Goal: Transaction & Acquisition: Purchase product/service

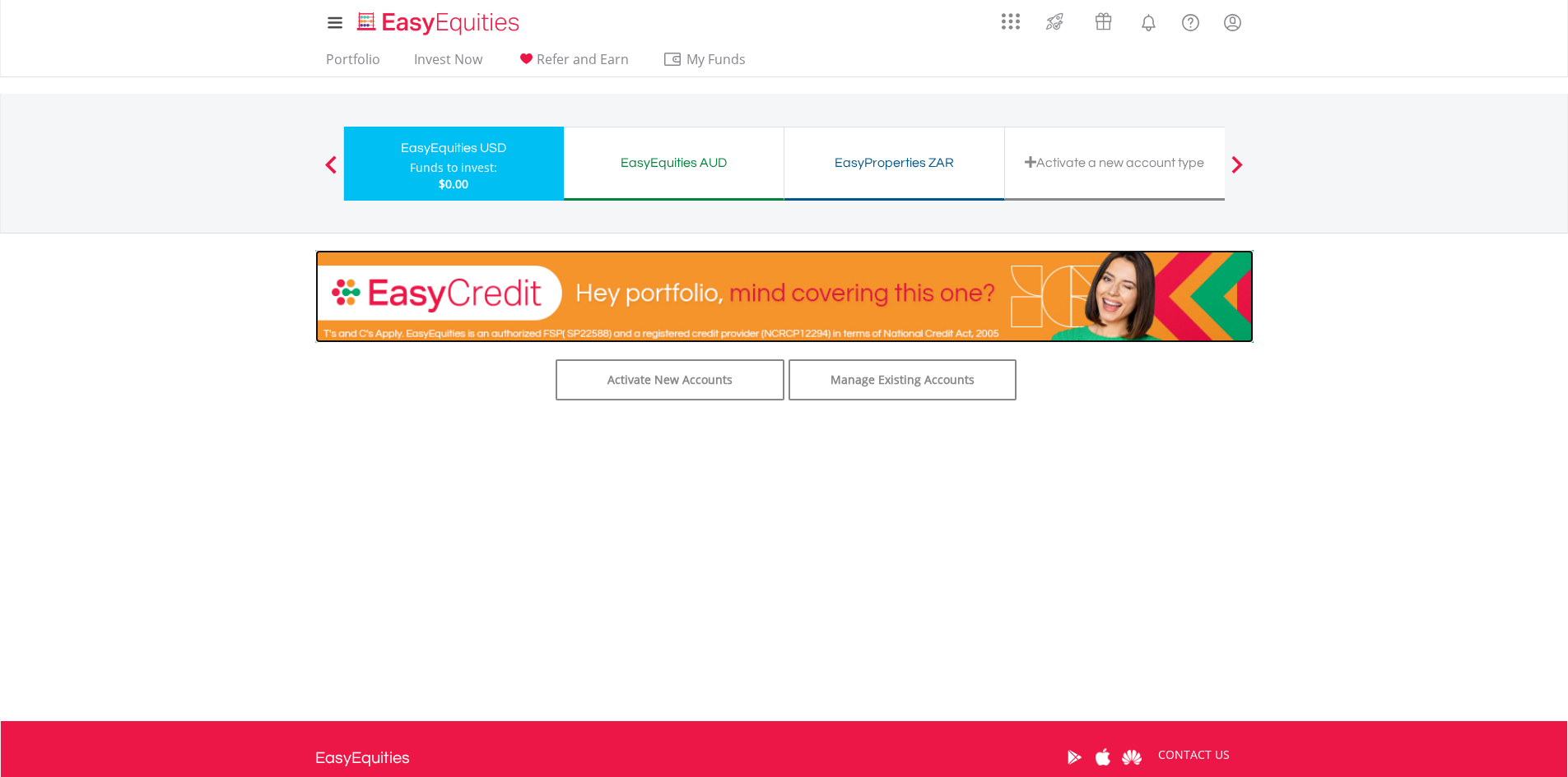
click at [857, 294] on img at bounding box center [784, 296] width 938 height 93
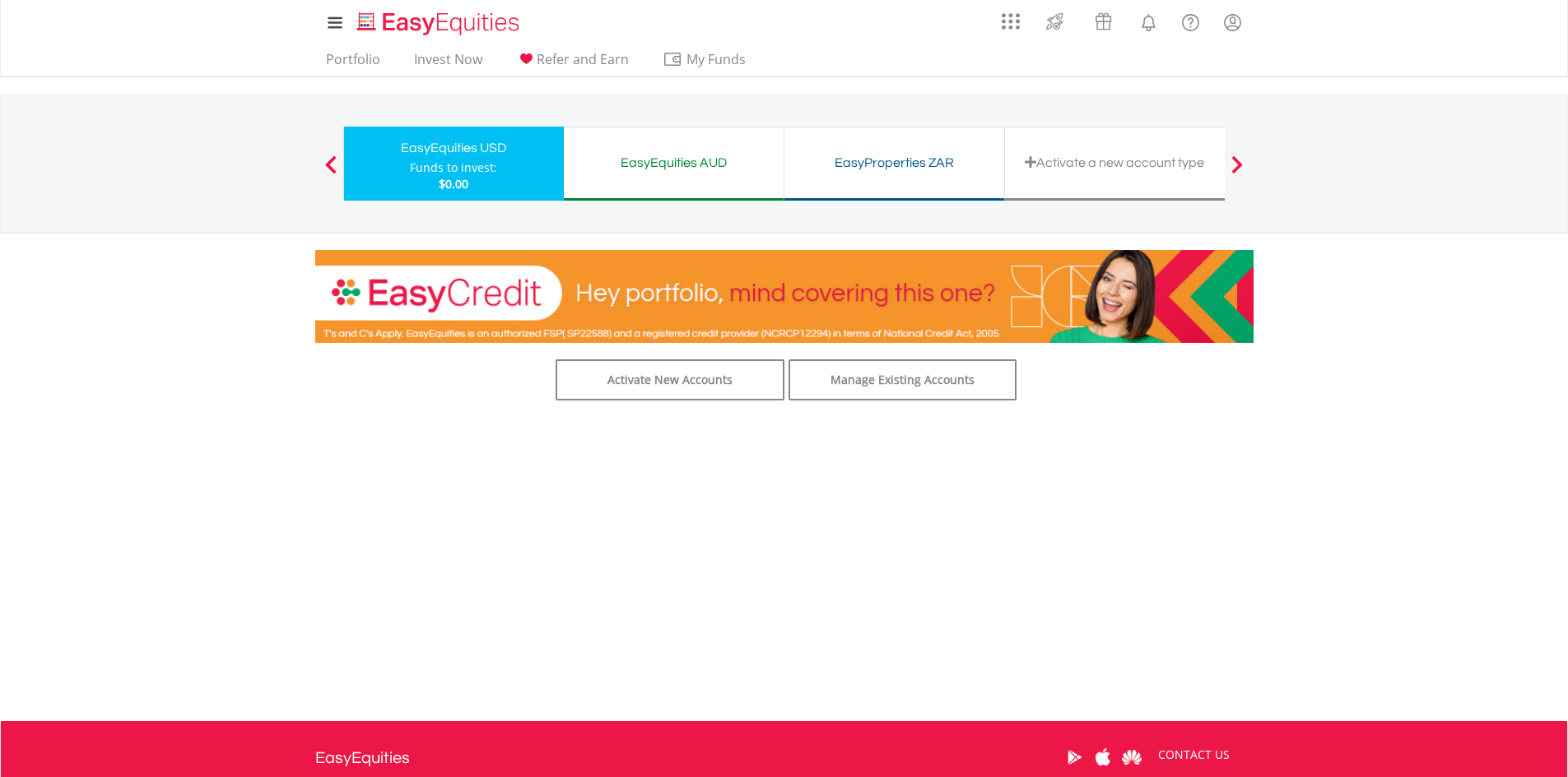
click at [1074, 158] on div "Activate a new account type" at bounding box center [1115, 163] width 200 height 23
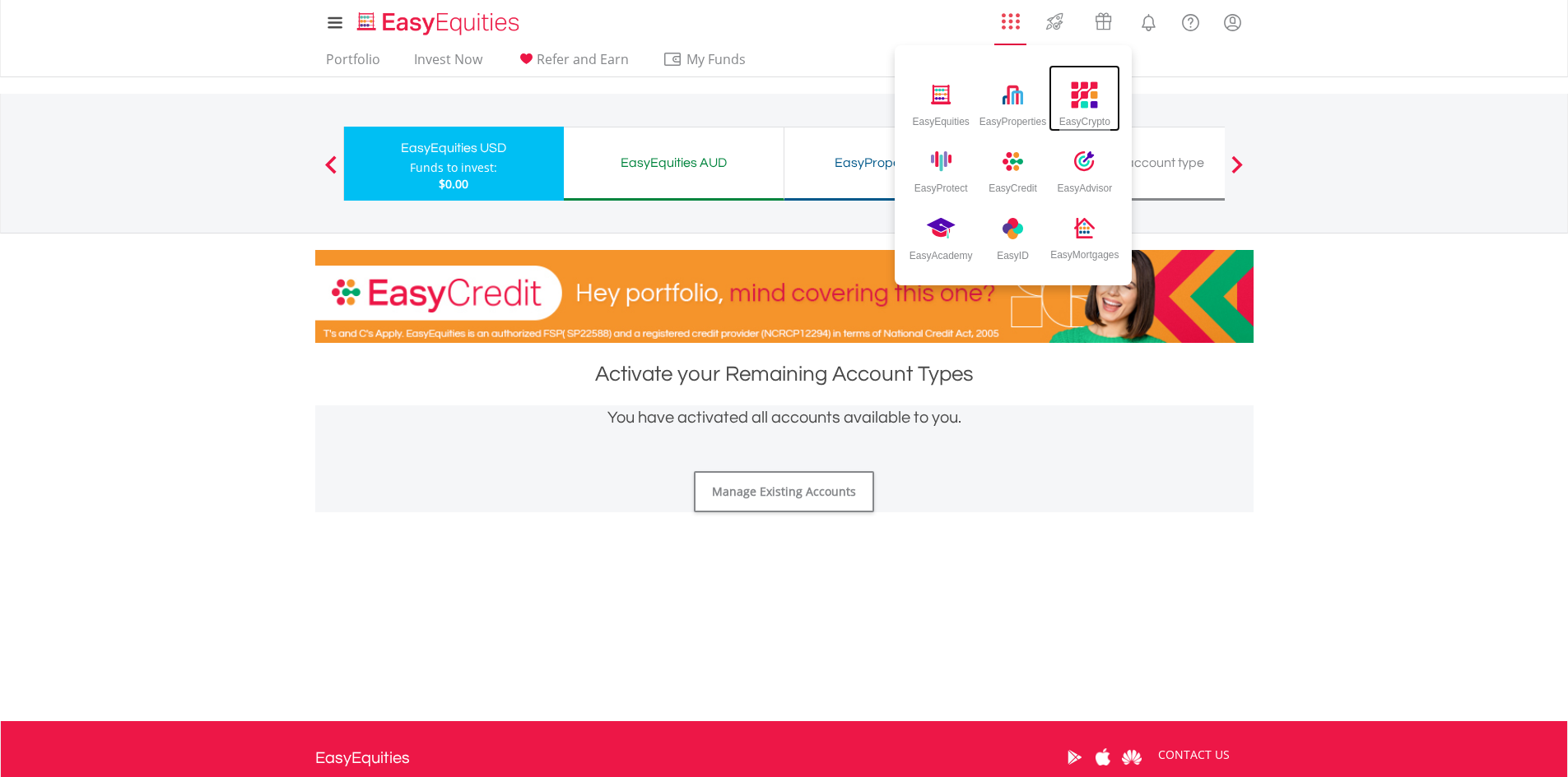
click at [1062, 97] on div "EasyCrypto" at bounding box center [1085, 98] width 71 height 67
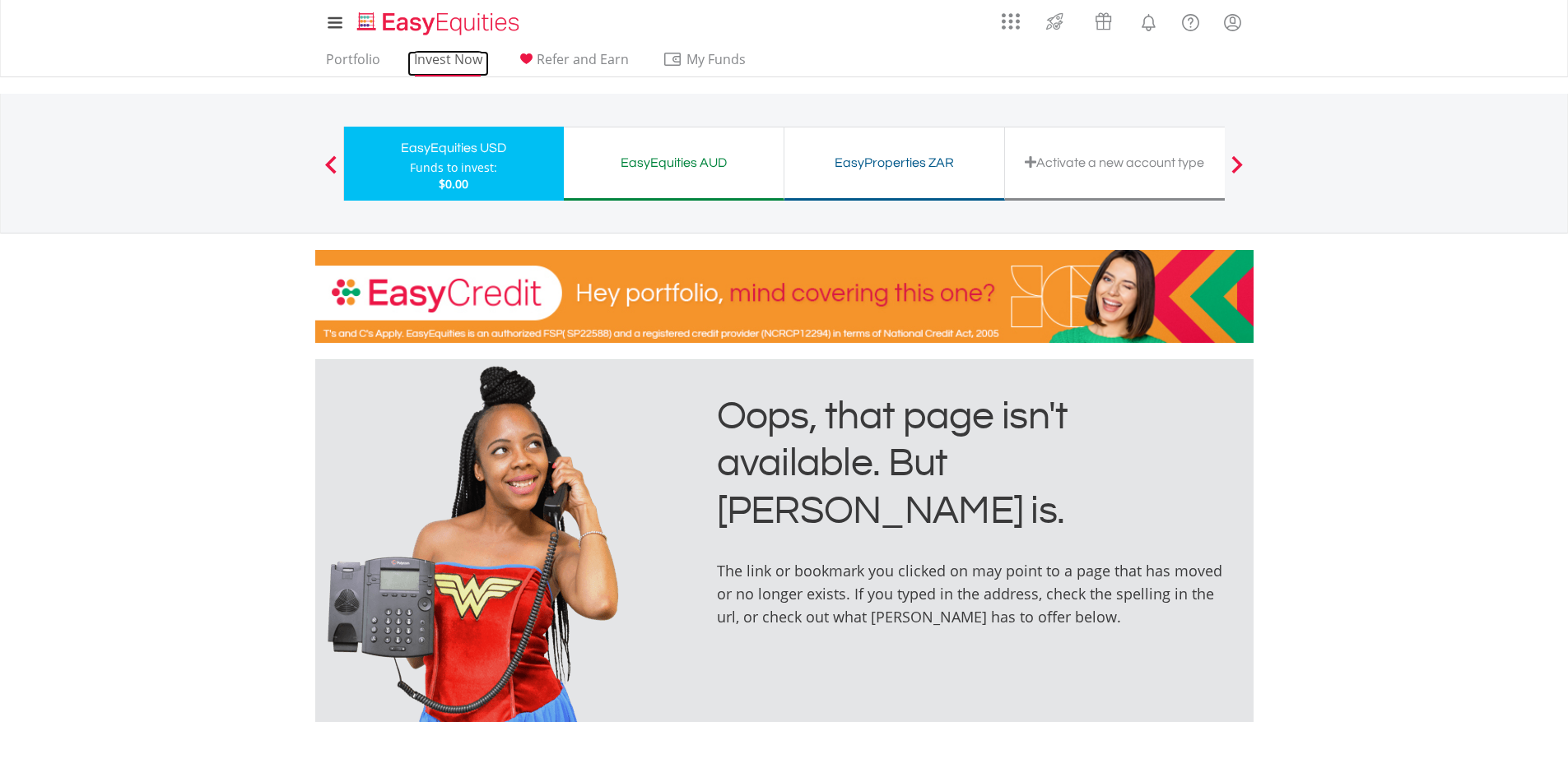
click at [421, 56] on link "Invest Now" at bounding box center [449, 63] width 82 height 26
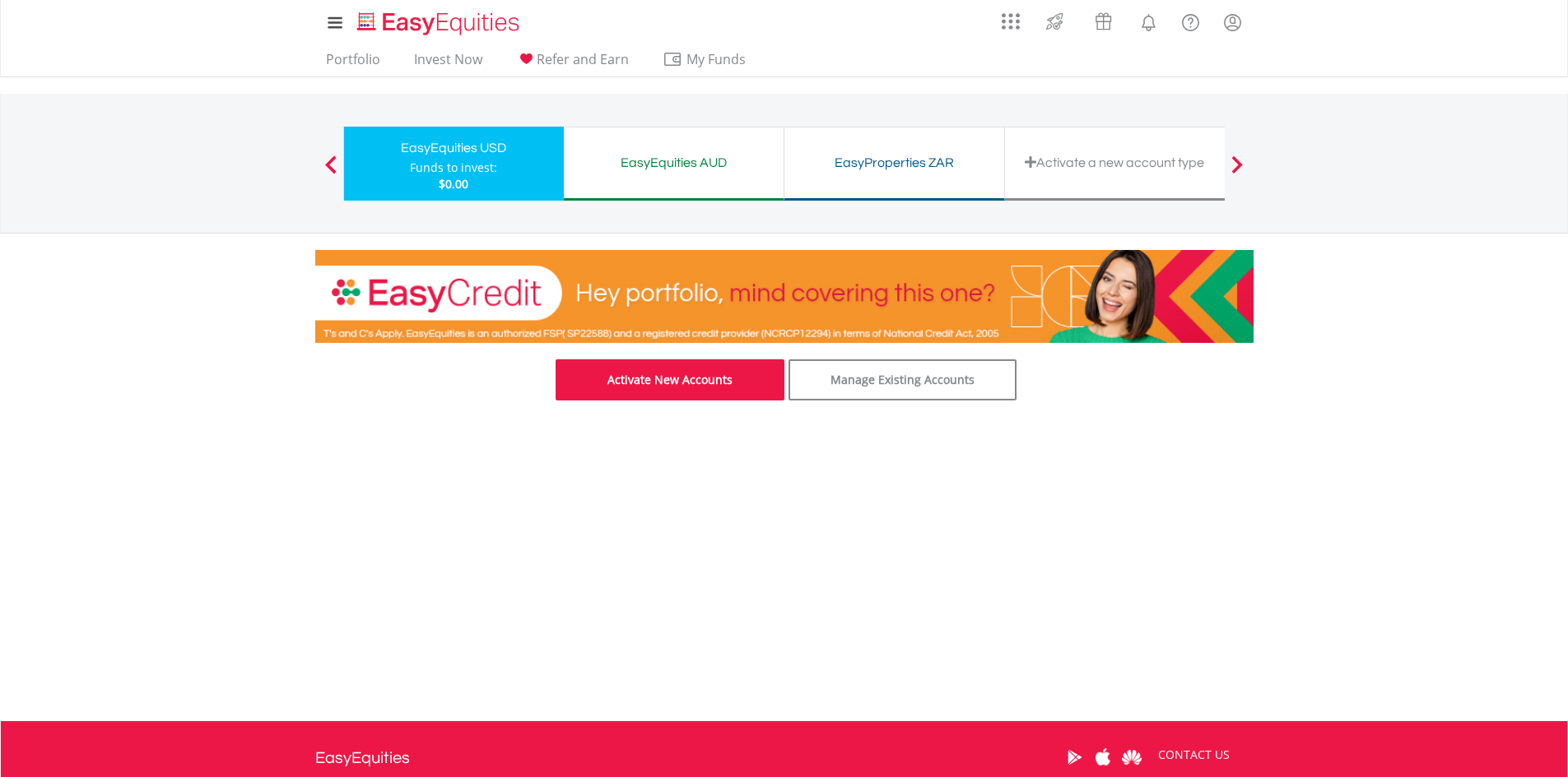
click at [737, 381] on link "Activate New Accounts" at bounding box center [670, 380] width 229 height 41
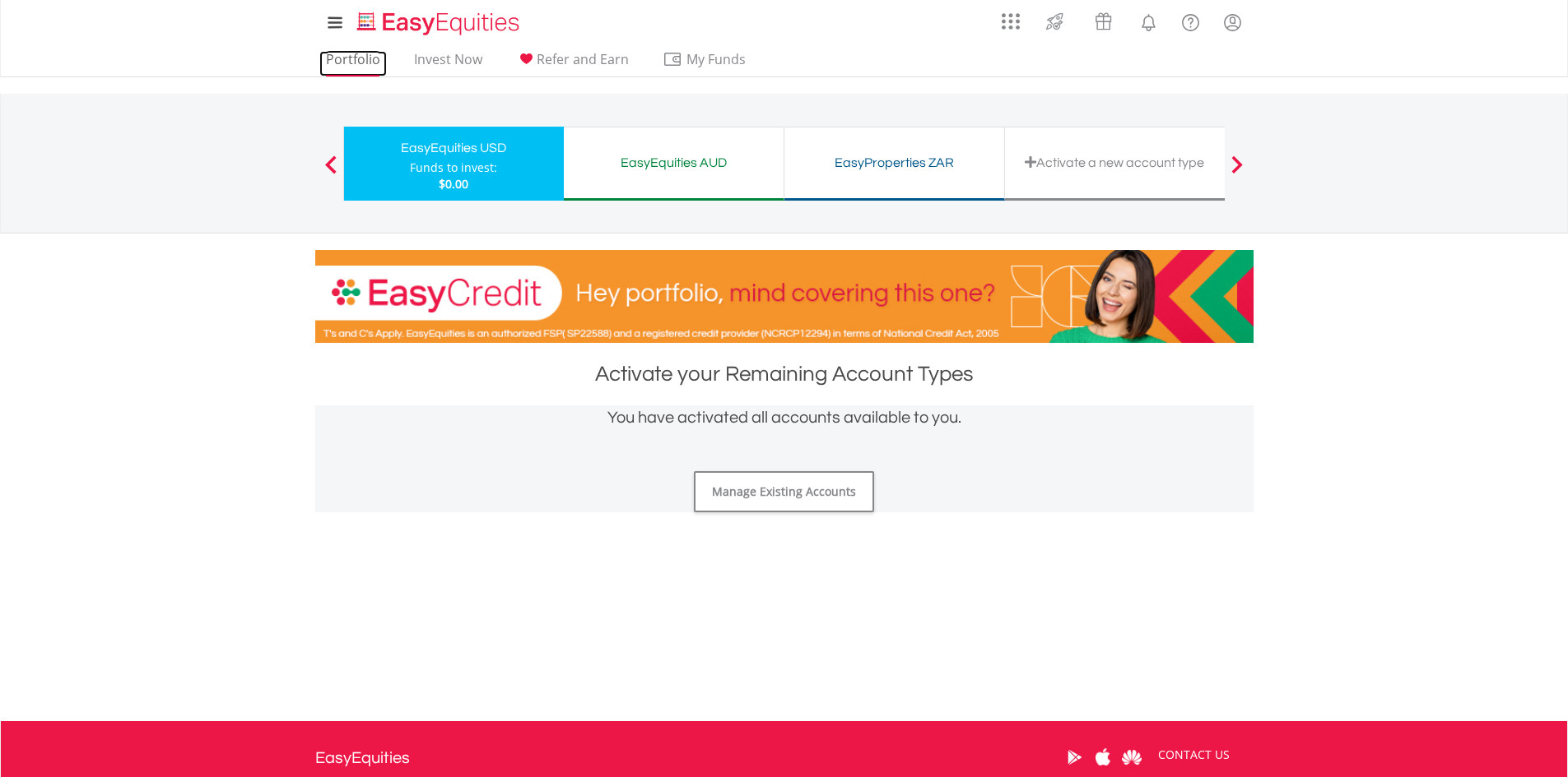
click at [374, 59] on link "Portfolio" at bounding box center [353, 63] width 68 height 26
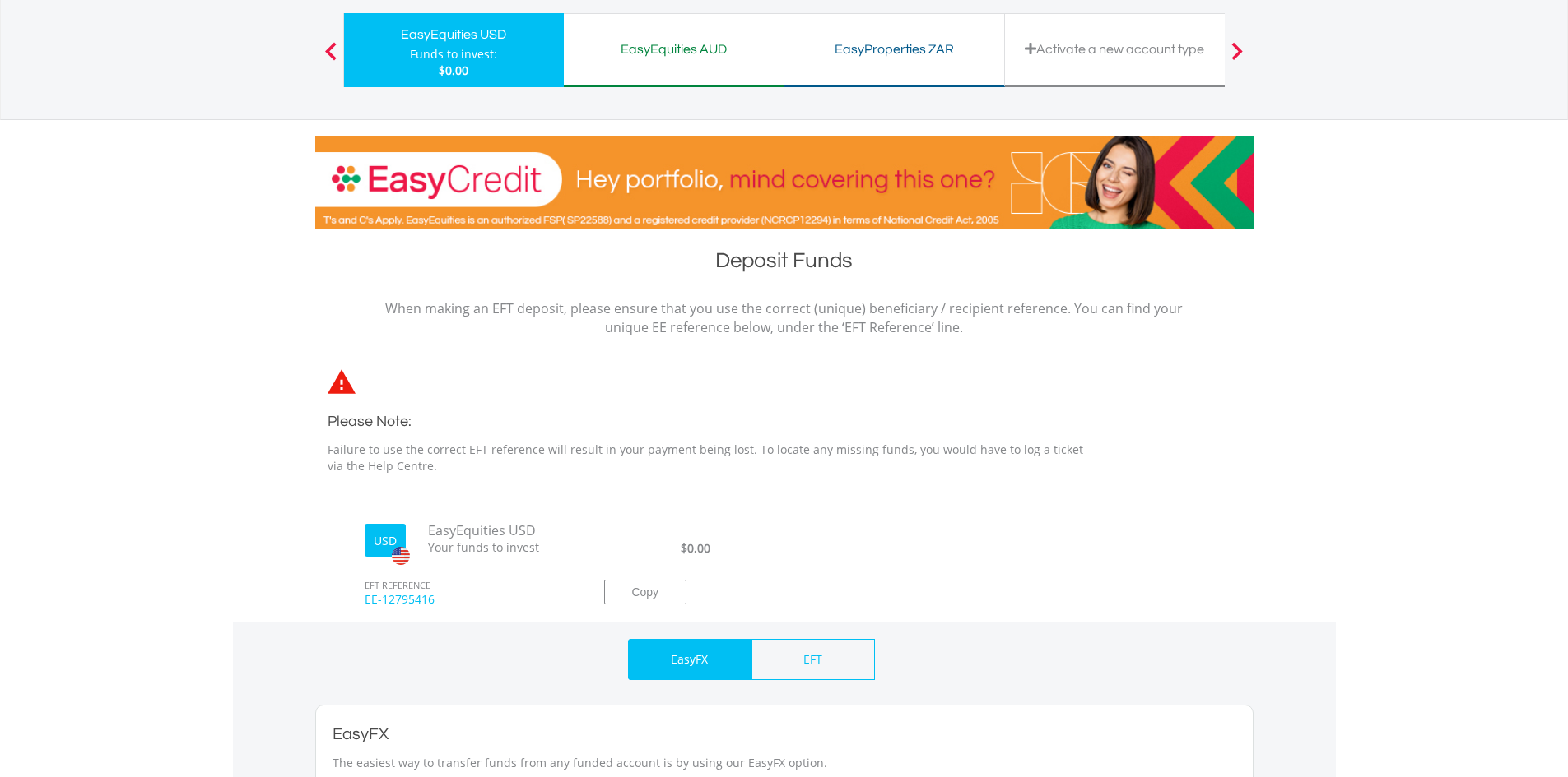
scroll to position [113, 0]
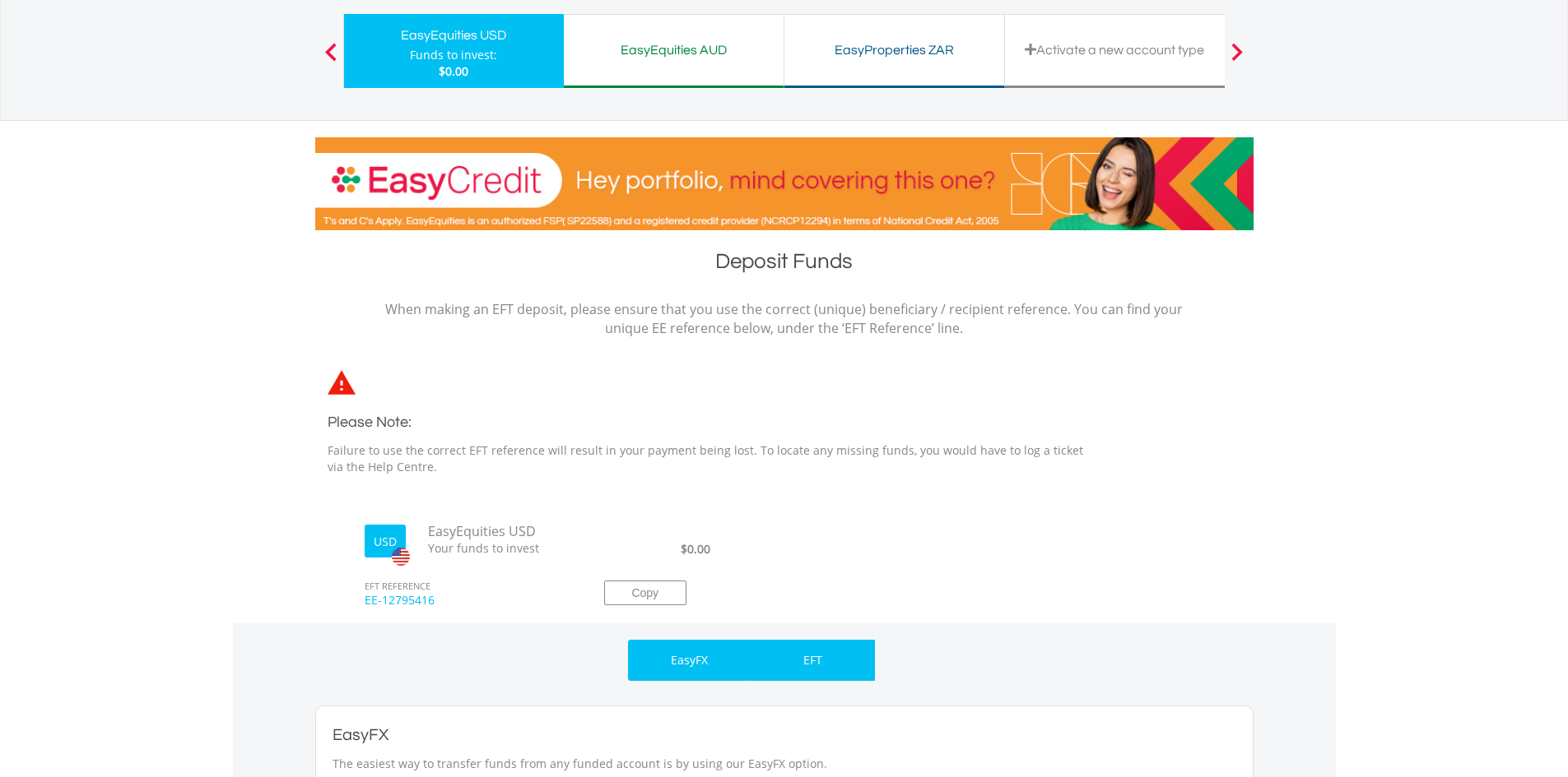
click at [781, 656] on div "EFT" at bounding box center [813, 660] width 124 height 41
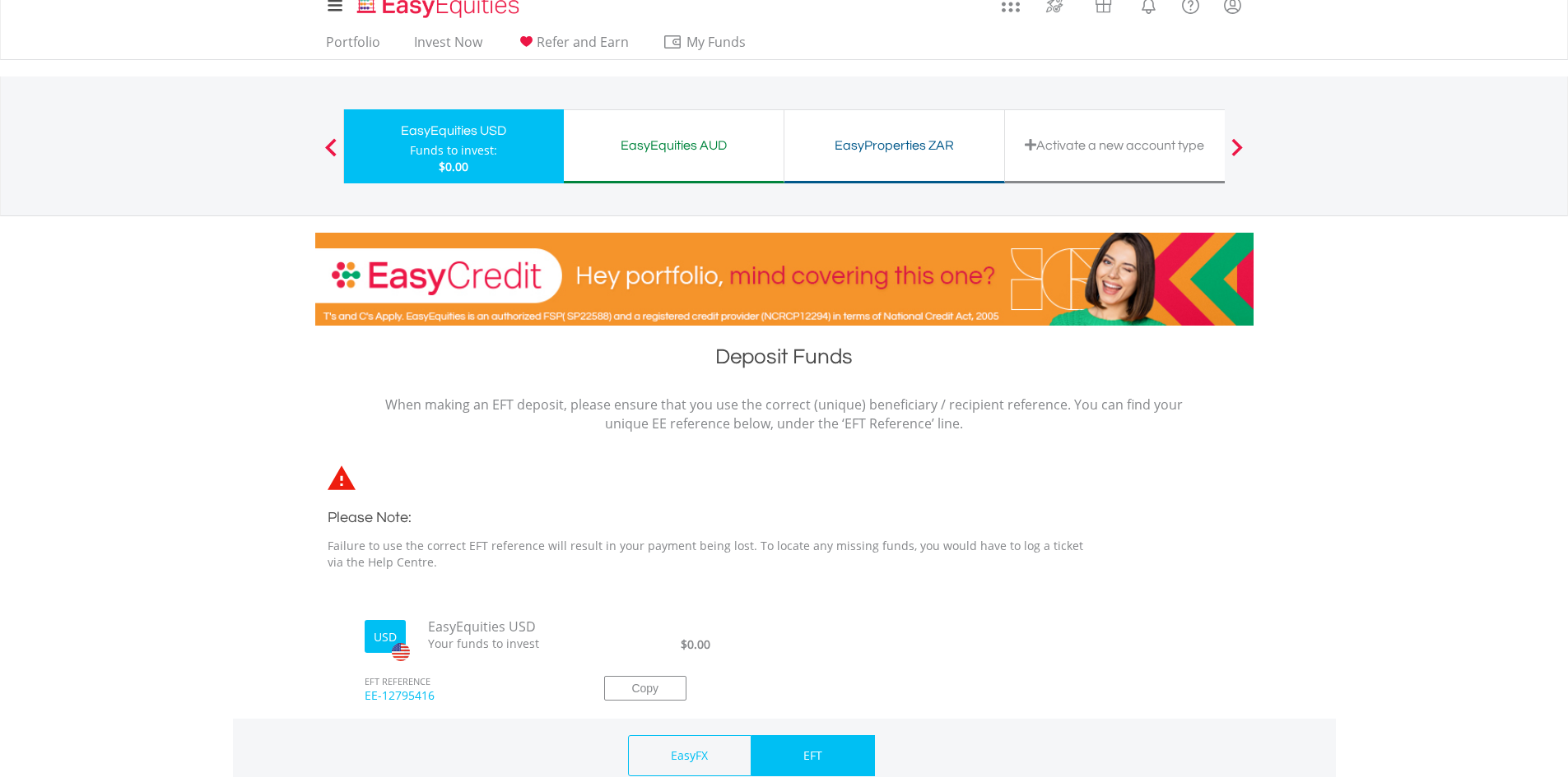
scroll to position [0, 0]
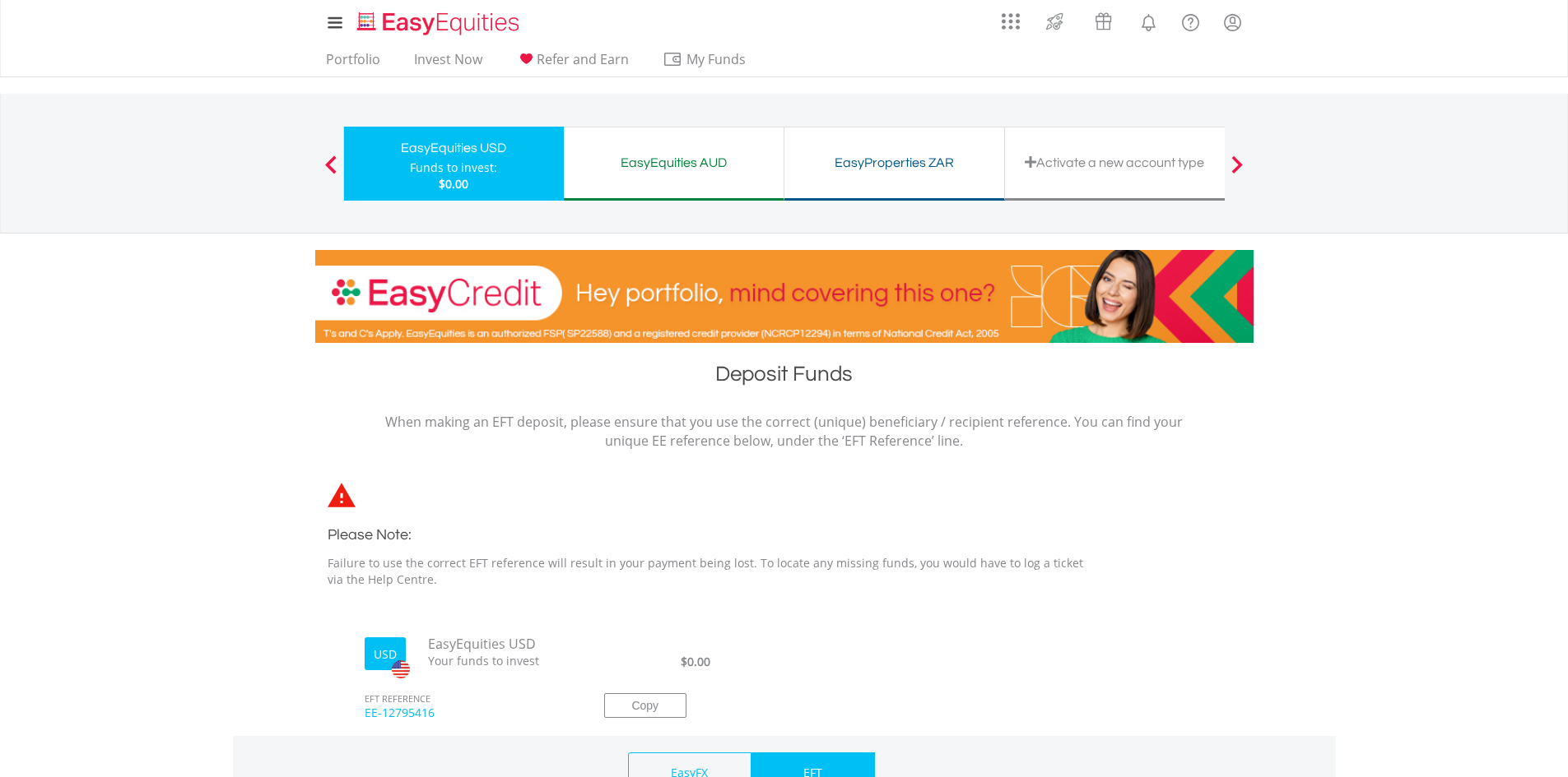
click at [706, 183] on div "EasyEquities AUD Funds to invest: $0.00" at bounding box center [674, 163] width 221 height 74
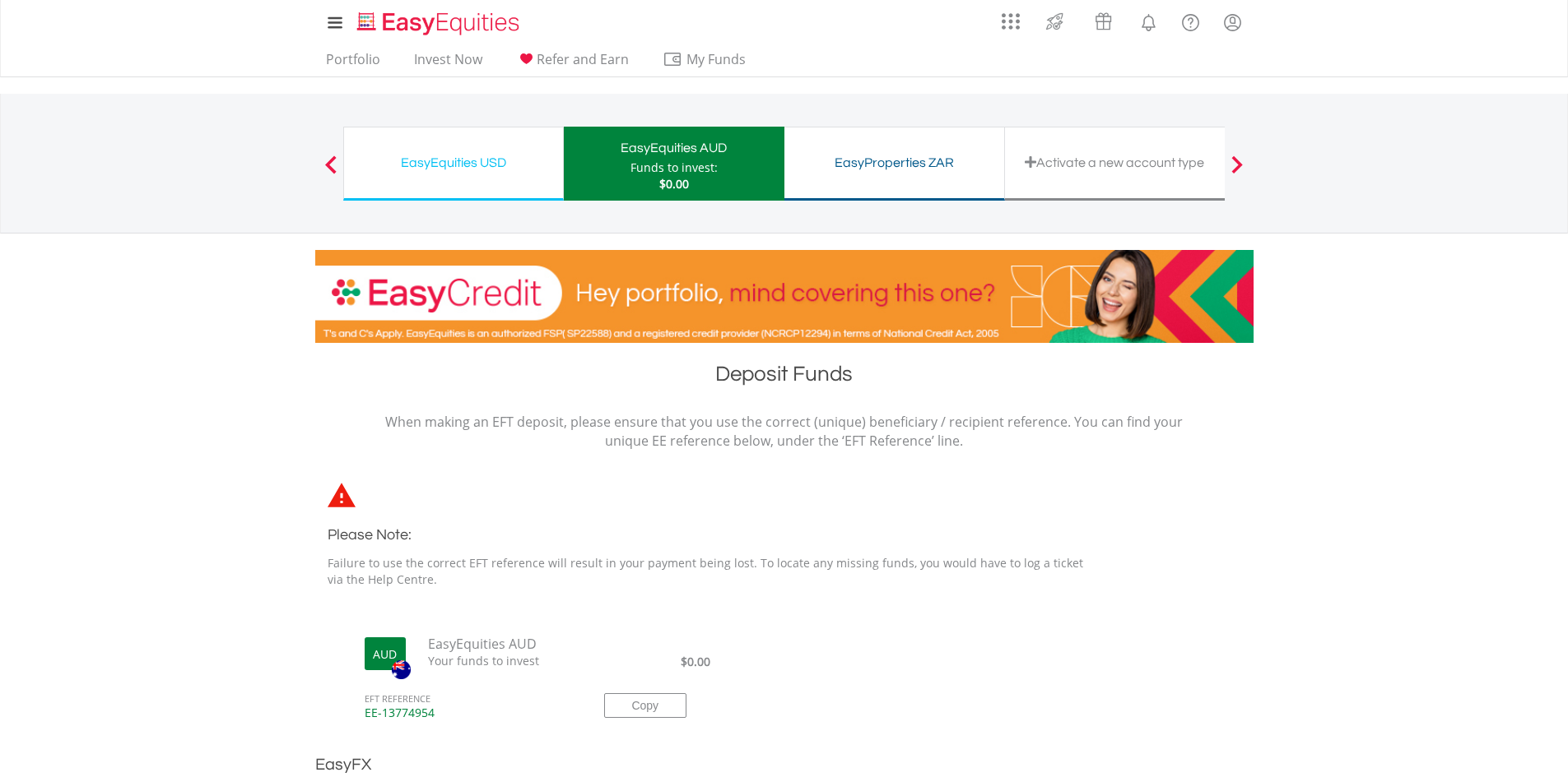
click at [921, 184] on div "EasyProperties ZAR Funds to invest: $0.00" at bounding box center [895, 163] width 221 height 74
